Goal: Transaction & Acquisition: Purchase product/service

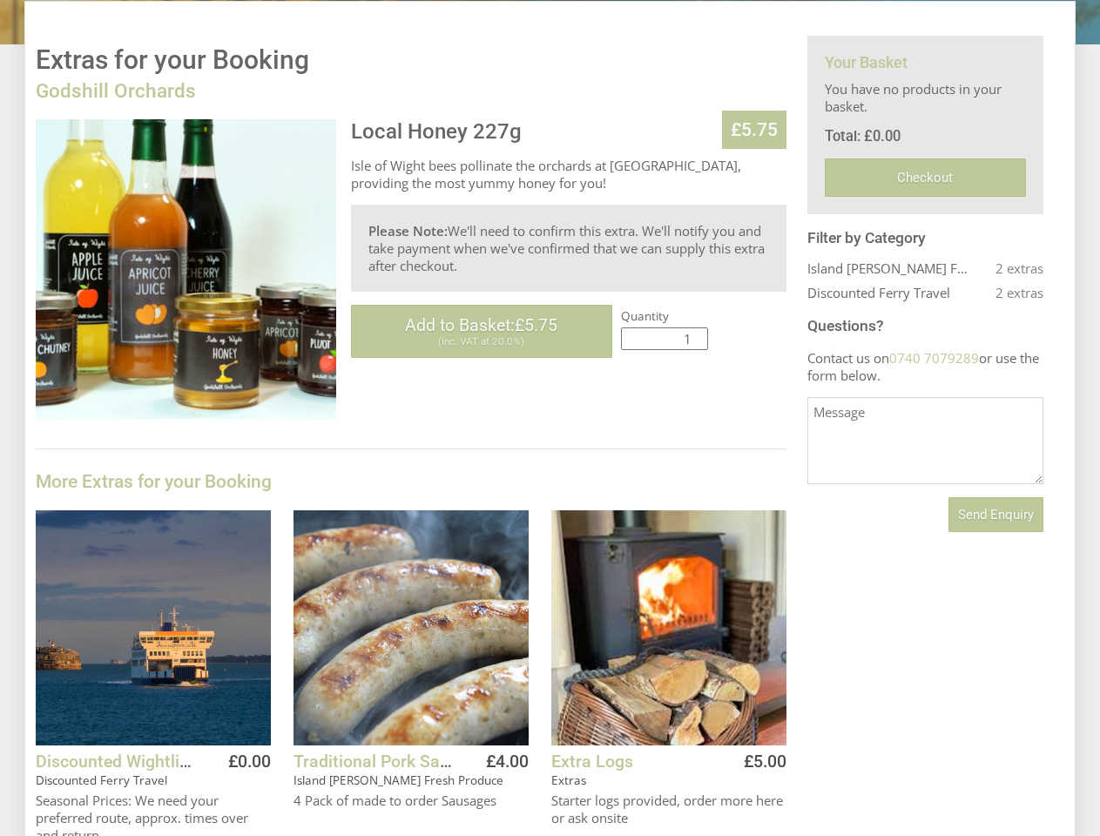
scroll to position [414, 0]
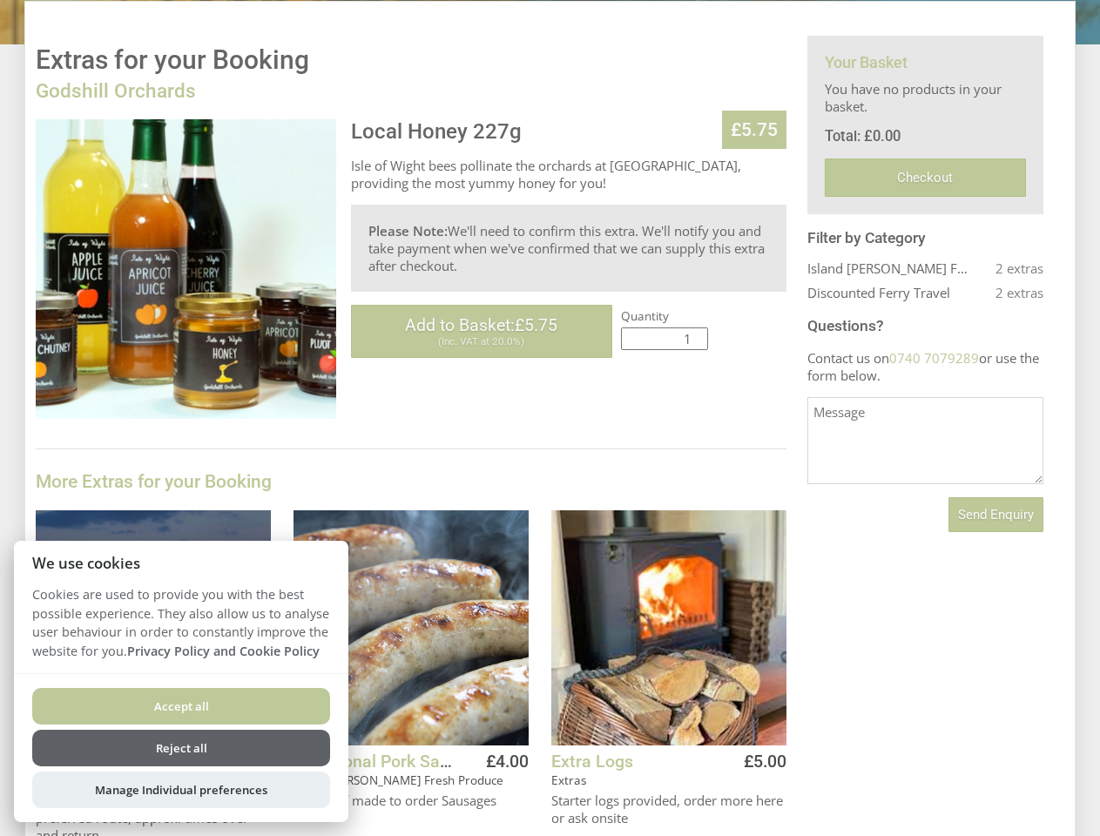
click at [550, 418] on div "Local Honey 227g £5.75 [GEOGRAPHIC_DATA] bees pollinate the orchards at [GEOGRA…" at bounding box center [411, 681] width 751 height 1124
click at [482, 331] on span "Add to Basket: £5.75" at bounding box center [481, 325] width 152 height 20
click at [458, 821] on button "Add to Basket" at bounding box center [458, 823] width 141 height 31
click at [716, 821] on button "Add to Basket" at bounding box center [716, 823] width 141 height 31
click at [996, 515] on span "Send Enquiry" at bounding box center [996, 515] width 76 height 16
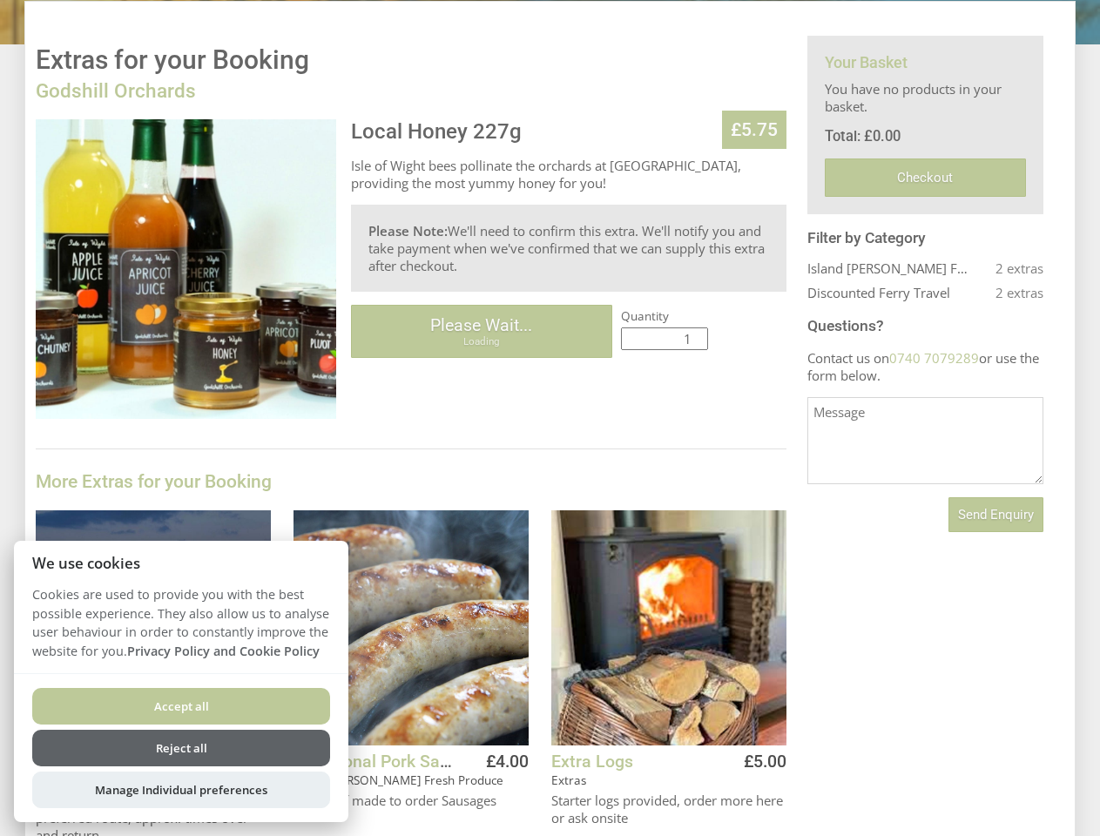
click at [181, 706] on button "Accept all" at bounding box center [181, 706] width 298 height 37
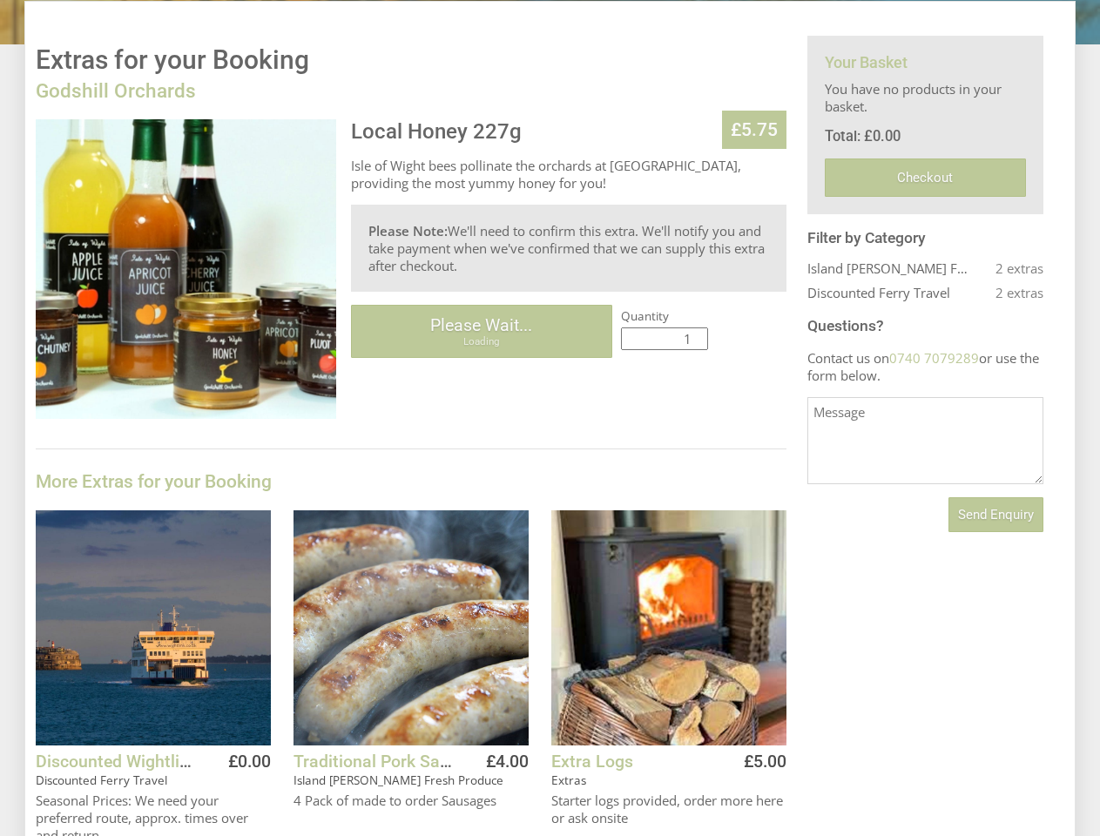
click at [181, 753] on button "Reject all" at bounding box center [181, 771] width 298 height 37
click at [181, 790] on div "Accept all Reject all Manage Individual preferences" at bounding box center [181, 770] width 335 height 149
